Goal: Find contact information: Find contact information

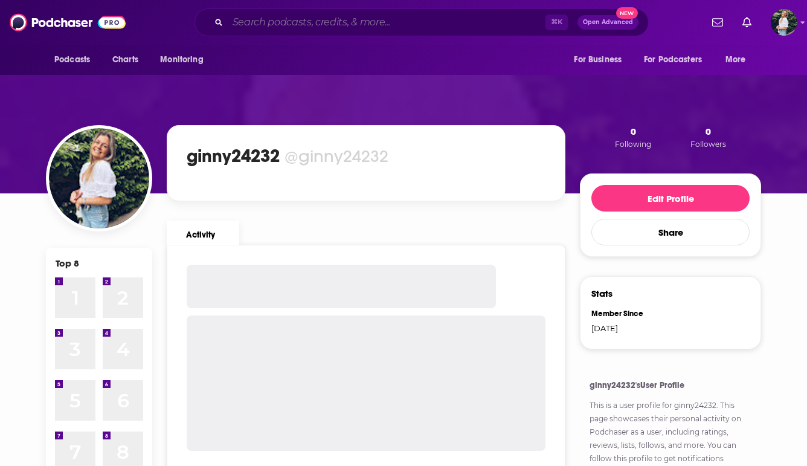
click at [307, 24] on input "Search podcasts, credits, & more..." at bounding box center [387, 22] width 318 height 19
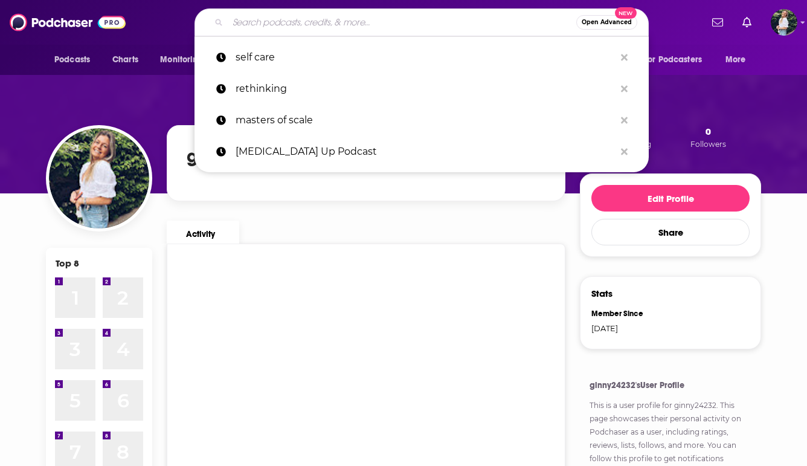
paste input "The Cannabis Potcast"
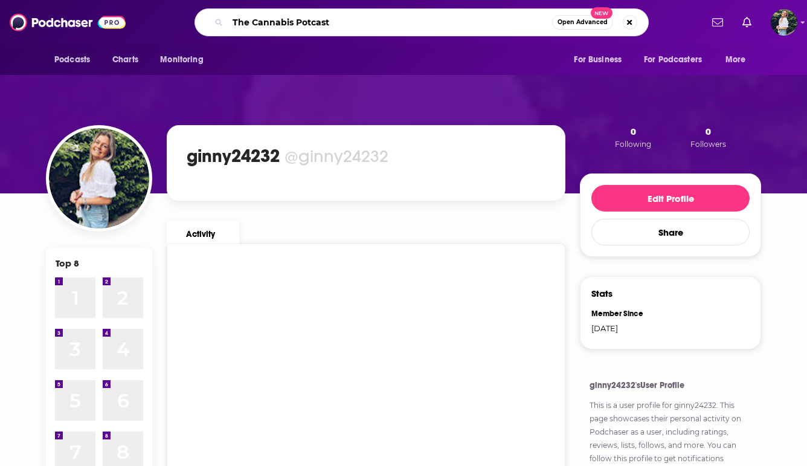
type input "The Cannabis Potcast"
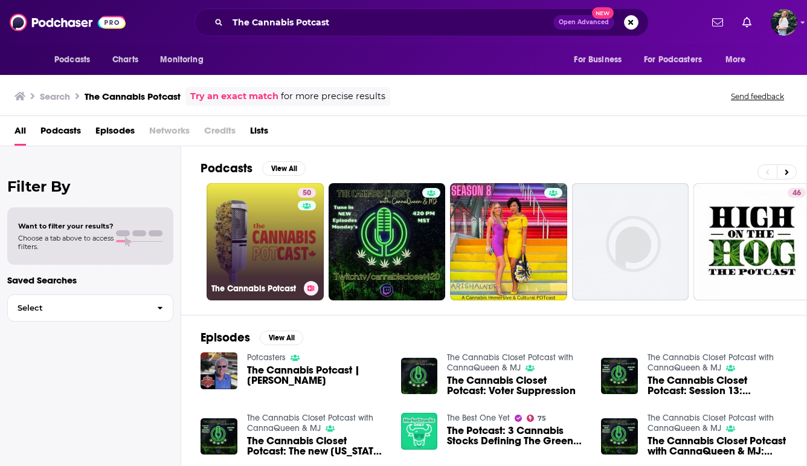
click at [273, 236] on link "50 The Cannabis Potcast" at bounding box center [265, 241] width 117 height 117
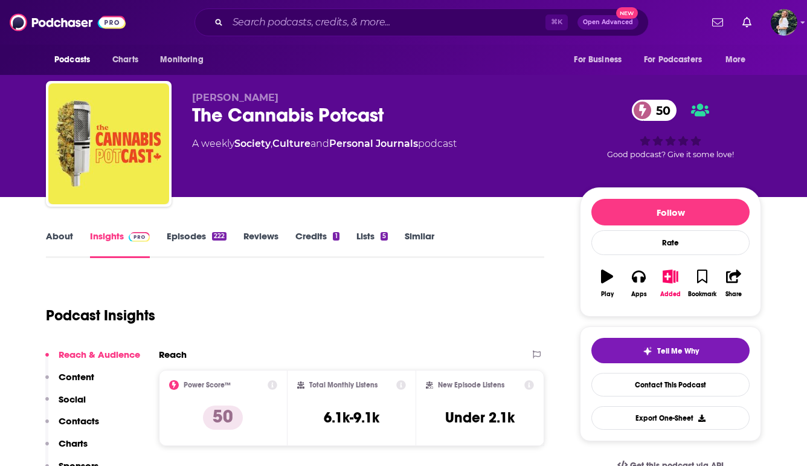
click at [60, 236] on link "About" at bounding box center [59, 244] width 27 height 28
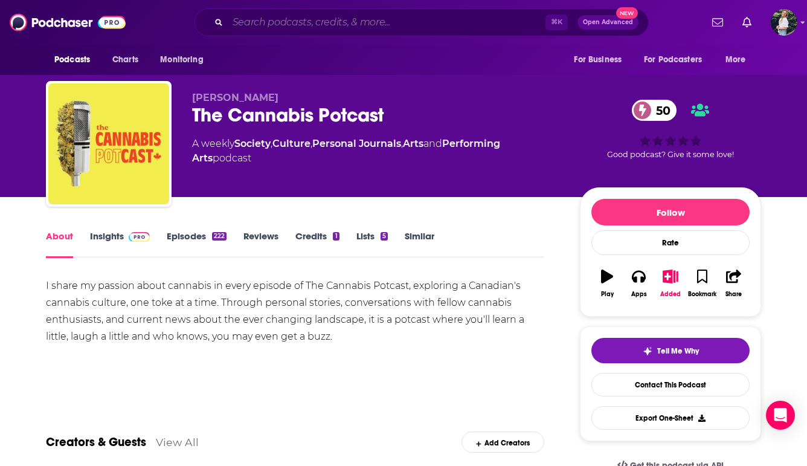
click at [463, 26] on input "Search podcasts, credits, & more..." at bounding box center [387, 22] width 318 height 19
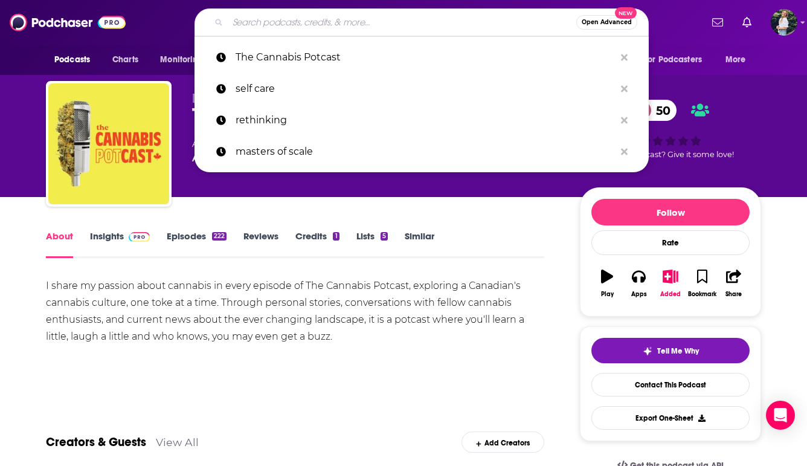
paste input "Cannabis Business Minds"
type input "Cannabis Business Minds"
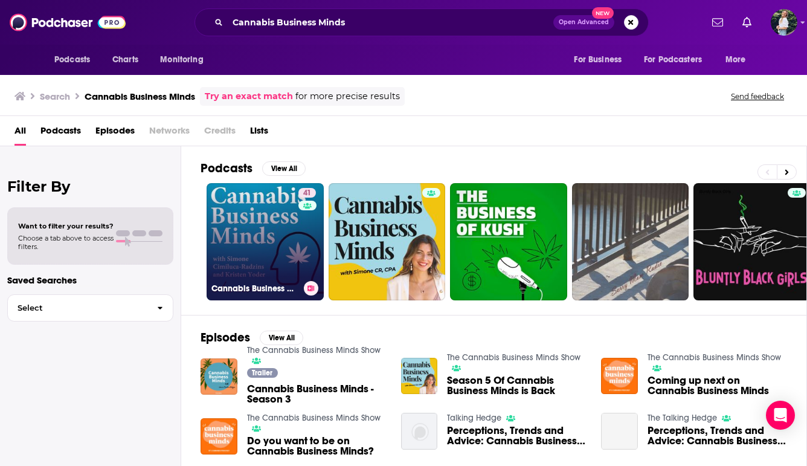
click at [227, 204] on link "41 Cannabis Business Minds" at bounding box center [265, 241] width 117 height 117
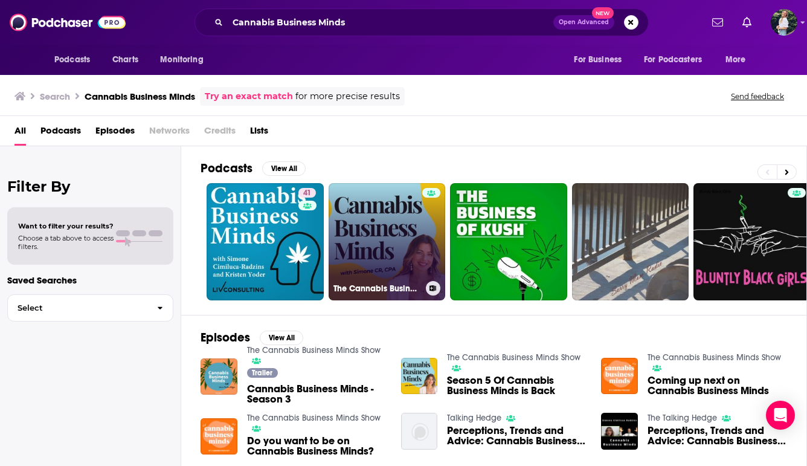
click at [396, 236] on link "The Cannabis Business Minds Show" at bounding box center [387, 241] width 117 height 117
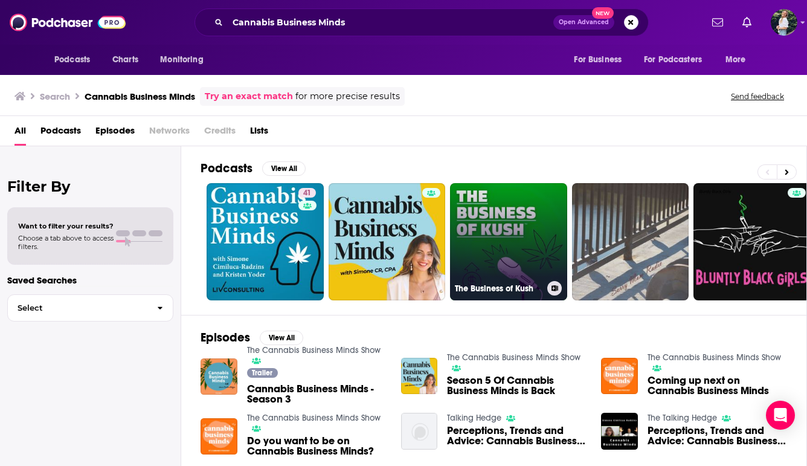
click at [510, 255] on link "The Business of Kush" at bounding box center [508, 241] width 117 height 117
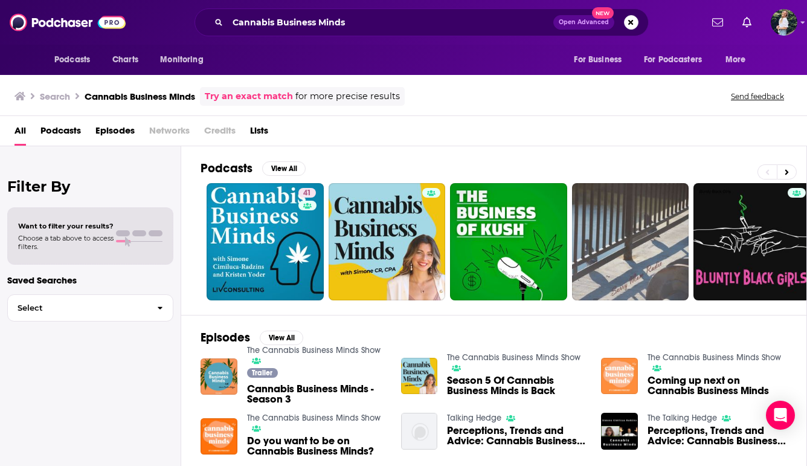
click at [625, 376] on img "Coming up next on Cannabis Business Minds" at bounding box center [619, 376] width 37 height 37
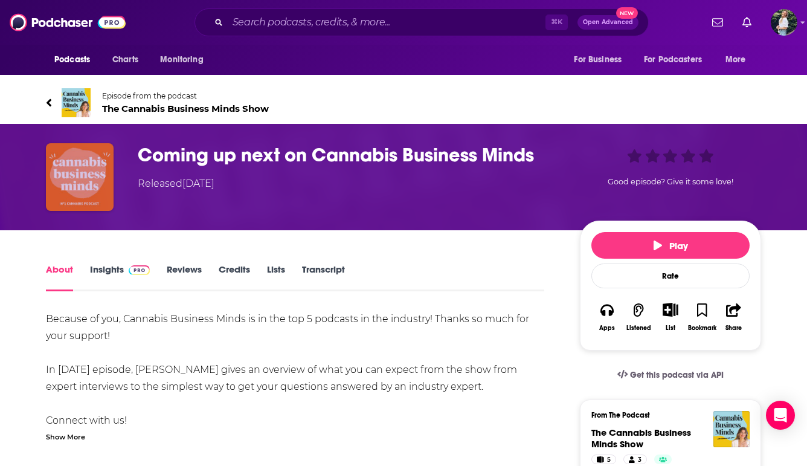
click at [77, 160] on img "Coming up next on Cannabis Business Minds" at bounding box center [80, 177] width 68 height 68
click at [75, 176] on img "Coming up next on Cannabis Business Minds" at bounding box center [80, 177] width 68 height 68
click at [140, 106] on span "The Cannabis Business Minds Show" at bounding box center [185, 108] width 167 height 11
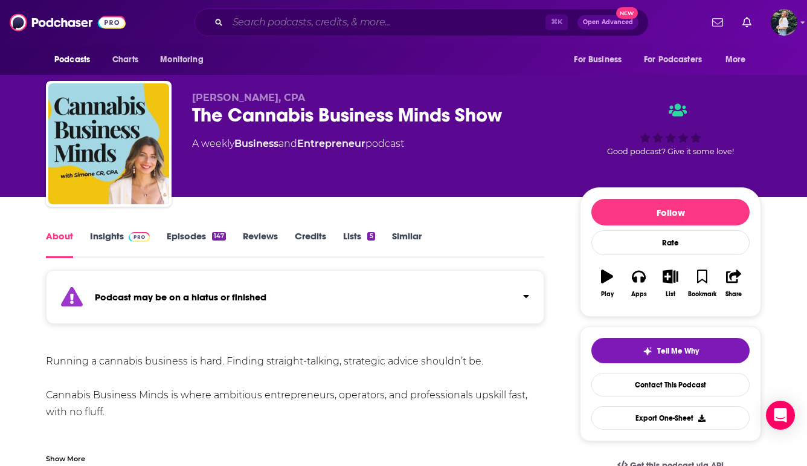
click at [515, 23] on input "Search podcasts, credits, & more..." at bounding box center [387, 22] width 318 height 19
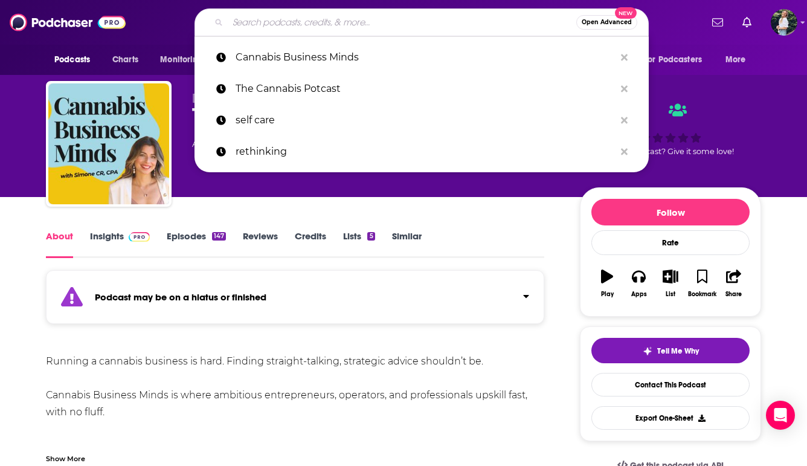
paste input "Founder's Story"
type input "Founder's Story"
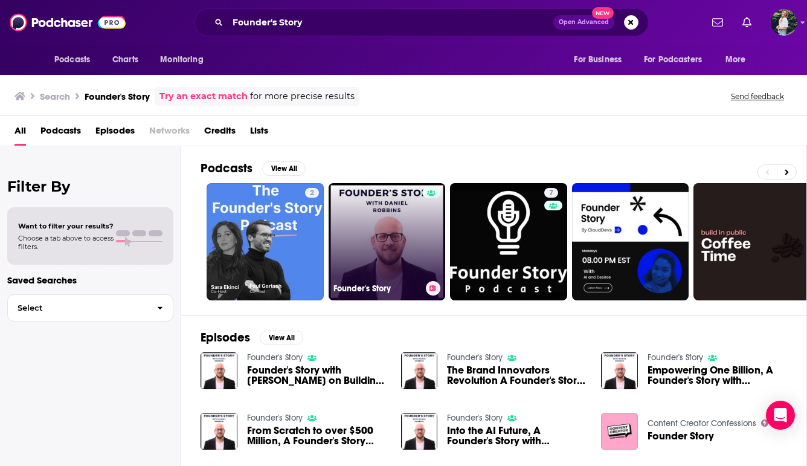
click at [397, 227] on link "Founder's Story" at bounding box center [387, 241] width 117 height 117
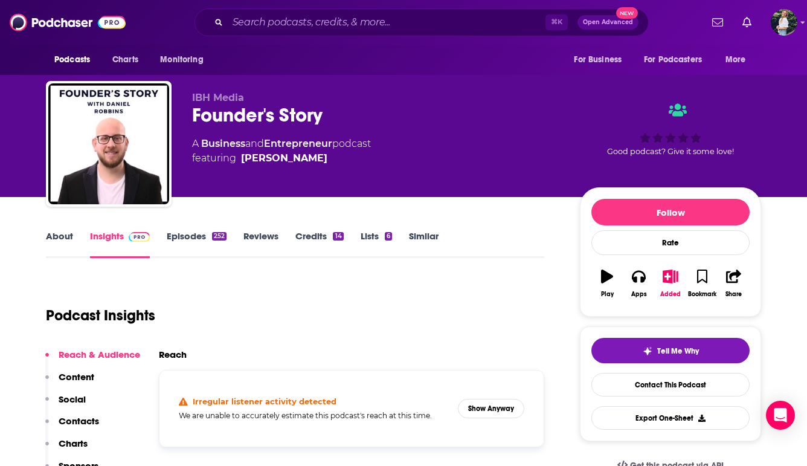
click at [69, 241] on link "About" at bounding box center [59, 244] width 27 height 28
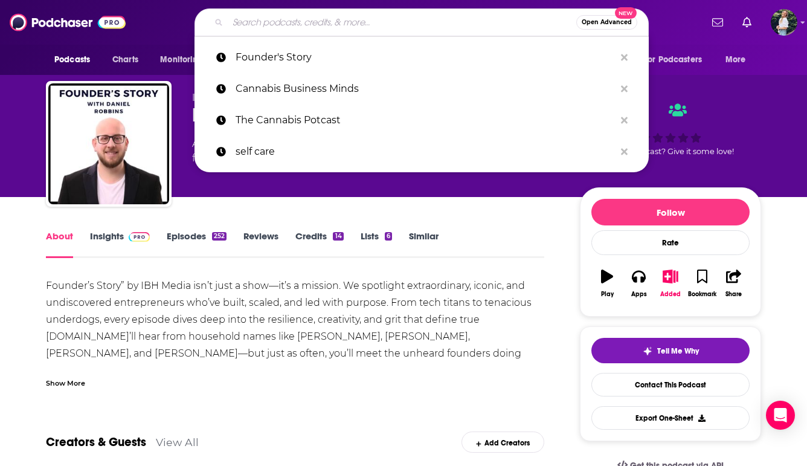
click at [430, 21] on input "Search podcasts, credits, & more..." at bounding box center [402, 22] width 349 height 19
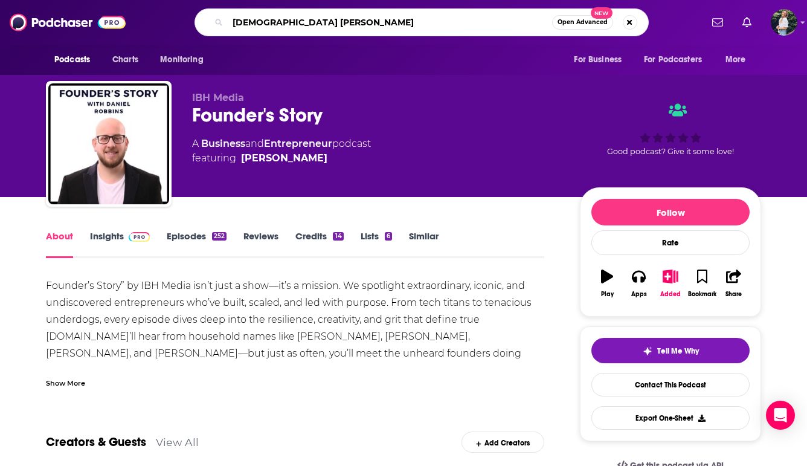
type input "[DEMOGRAPHIC_DATA] gang"
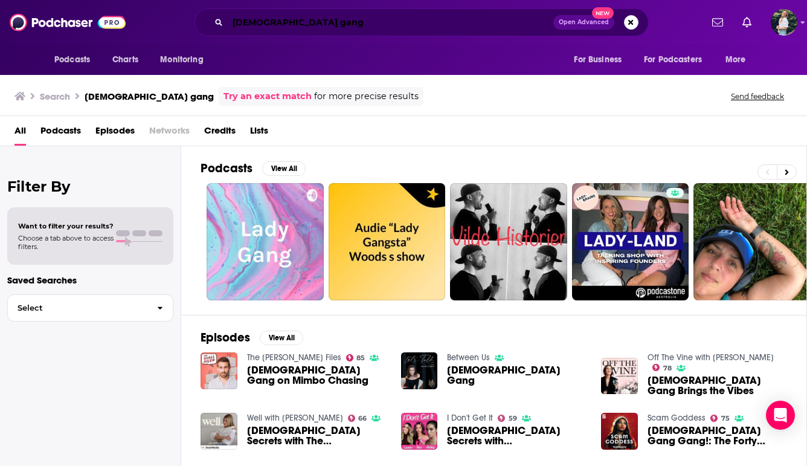
click at [253, 26] on input "[DEMOGRAPHIC_DATA] gang" at bounding box center [391, 22] width 326 height 19
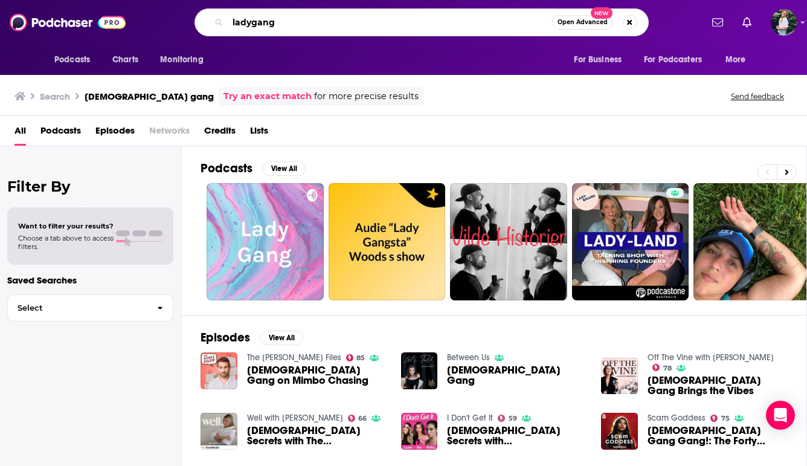
type input "ladygang"
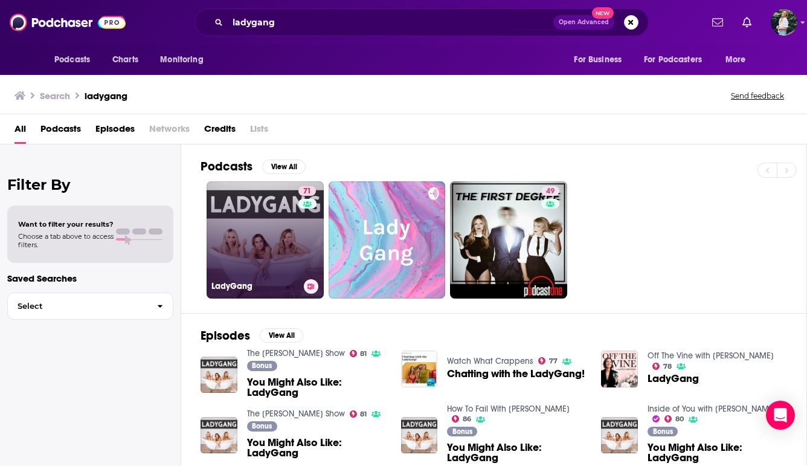
click at [268, 224] on link "71 LadyGang" at bounding box center [265, 239] width 117 height 117
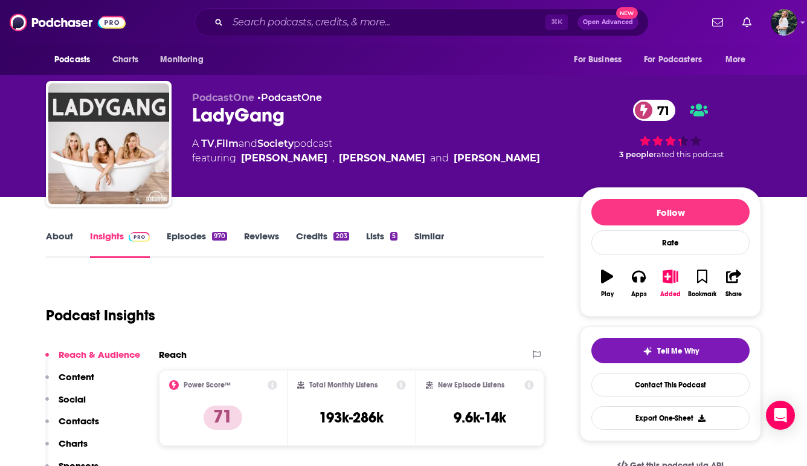
click at [69, 234] on link "About" at bounding box center [59, 244] width 27 height 28
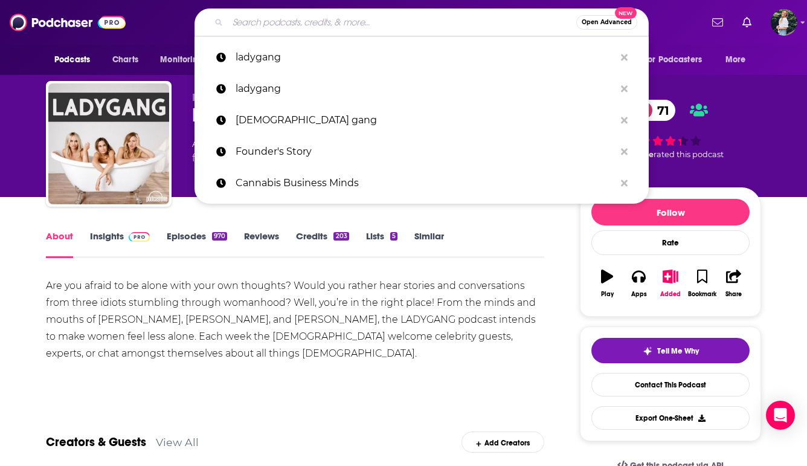
click at [433, 27] on input "Search podcasts, credits, & more..." at bounding box center [402, 22] width 349 height 19
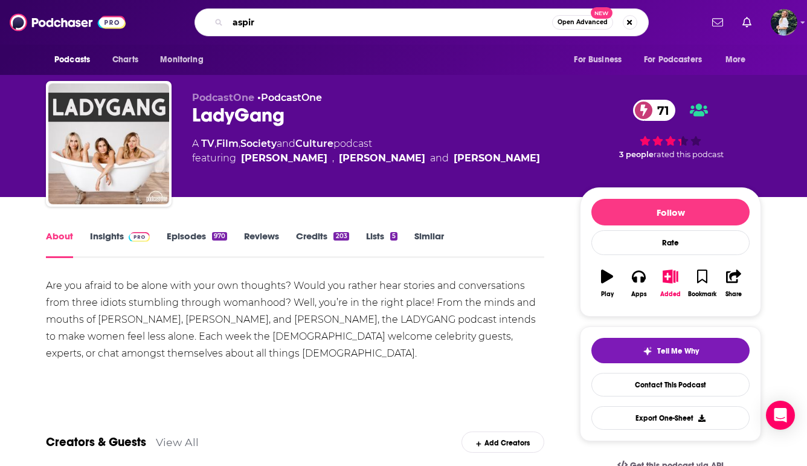
type input "aspire"
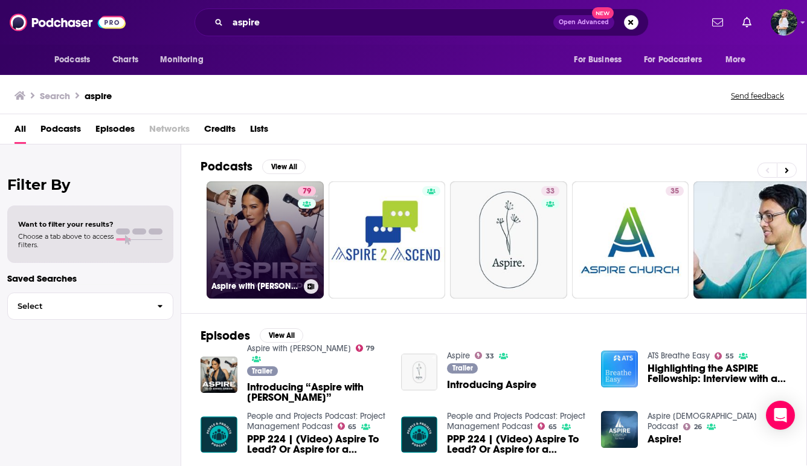
click at [272, 248] on link "79 Aspire with [PERSON_NAME]" at bounding box center [265, 239] width 117 height 117
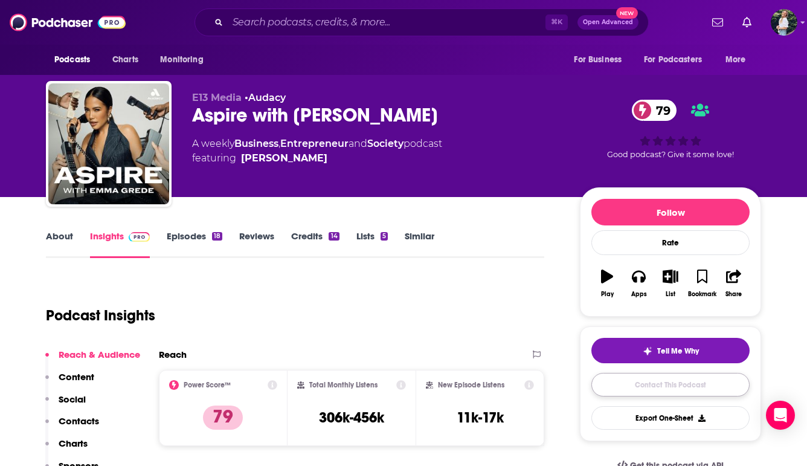
click at [606, 382] on link "Contact This Podcast" at bounding box center [670, 385] width 158 height 24
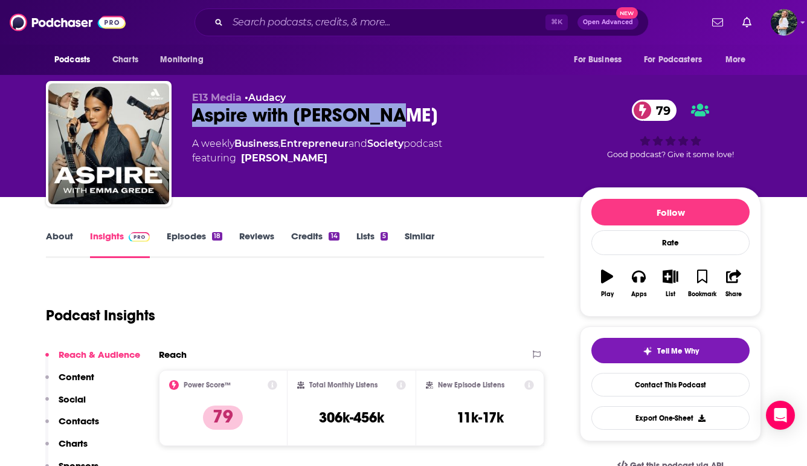
drag, startPoint x: 422, startPoint y: 119, endPoint x: 175, endPoint y: 115, distance: 247.1
click at [175, 115] on div "E13 Media • Audacy Aspire with [PERSON_NAME] 79 A weekly Business , Entrepreneu…" at bounding box center [403, 146] width 715 height 130
copy h2 "Aspire with [PERSON_NAME]"
